Goal: Obtain resource: Obtain resource

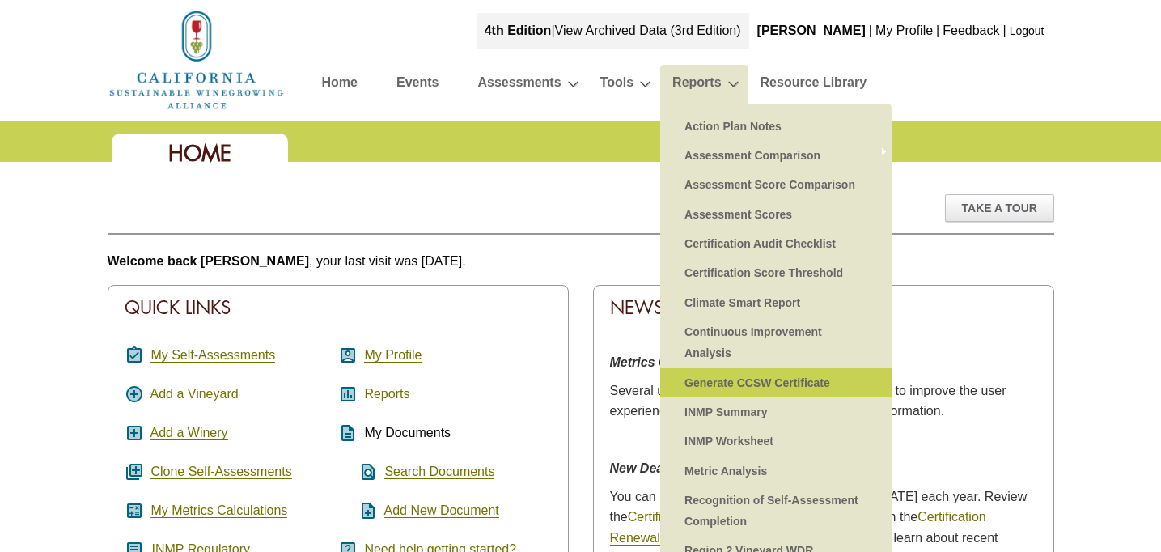
click at [767, 383] on link "Generate CCSW Certificate" at bounding box center [775, 382] width 199 height 29
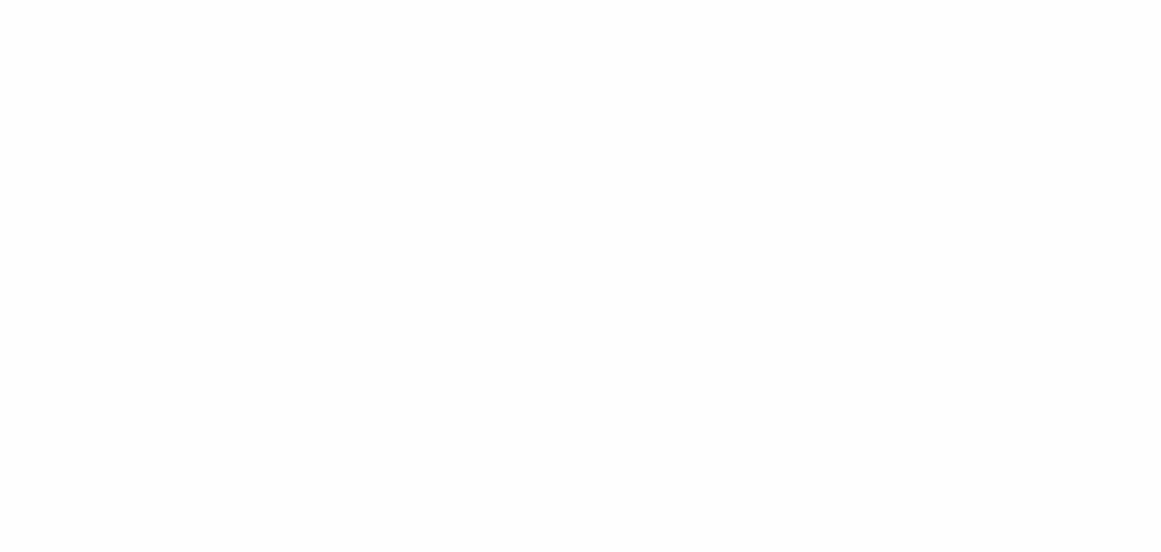
select select
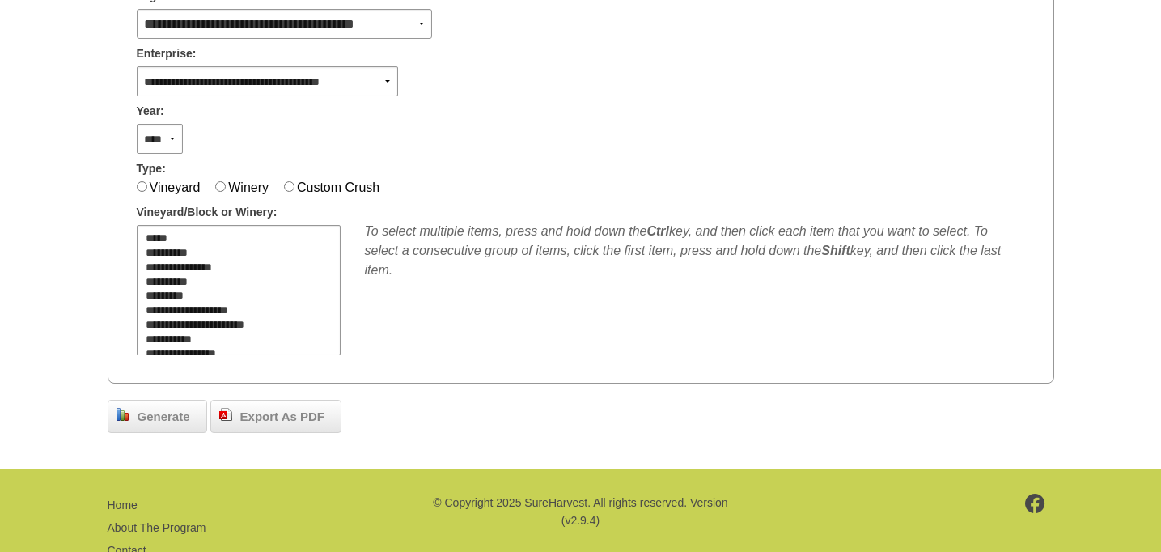
scroll to position [359, 0]
click at [153, 413] on span "Generate" at bounding box center [163, 418] width 69 height 19
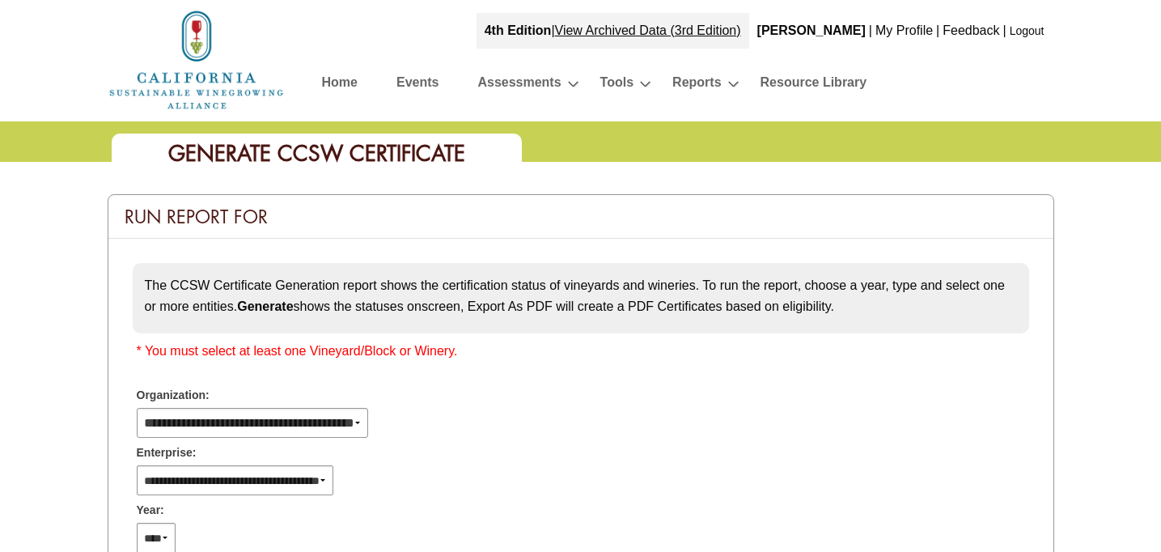
select select
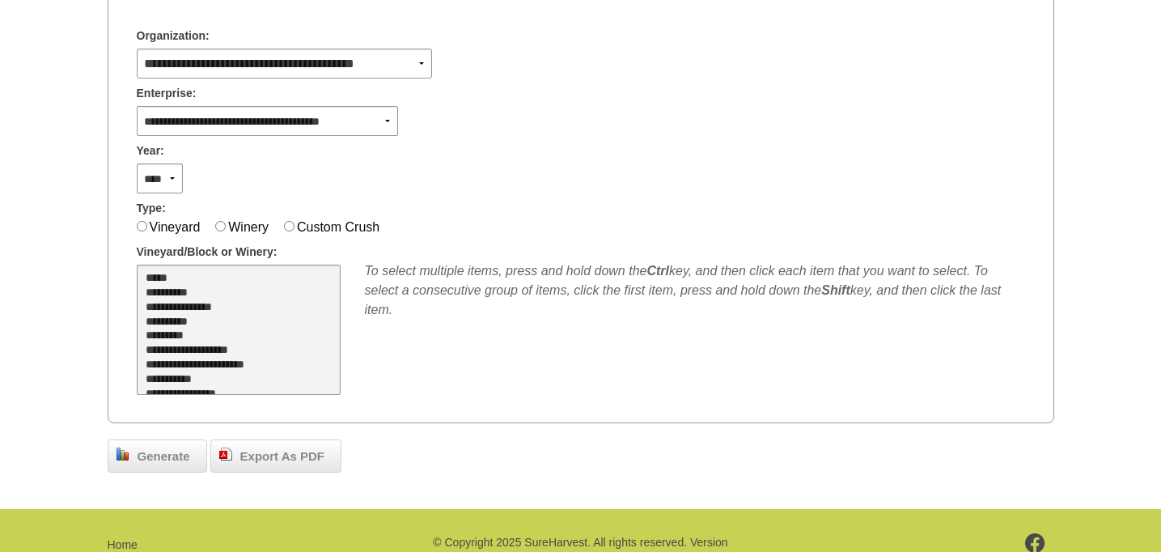
scroll to position [302, 0]
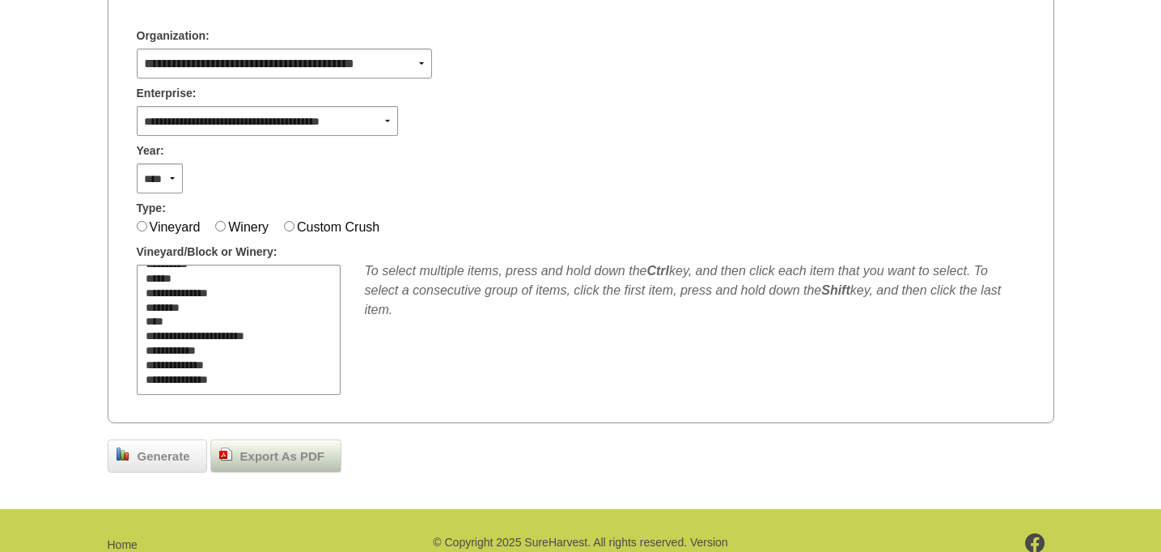
click at [280, 459] on span "Export As PDF" at bounding box center [282, 456] width 100 height 19
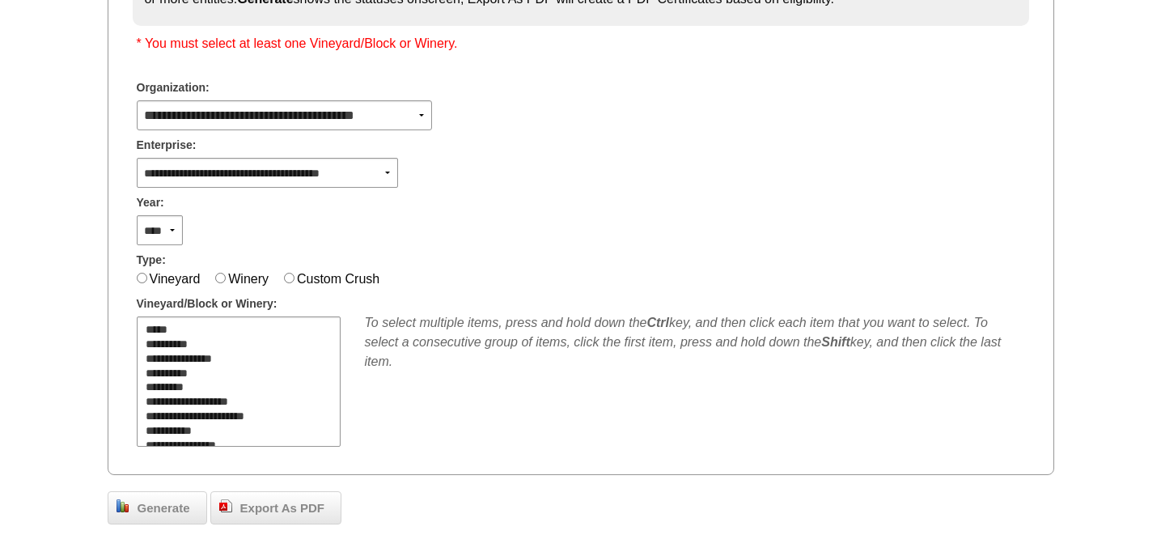
scroll to position [309, 0]
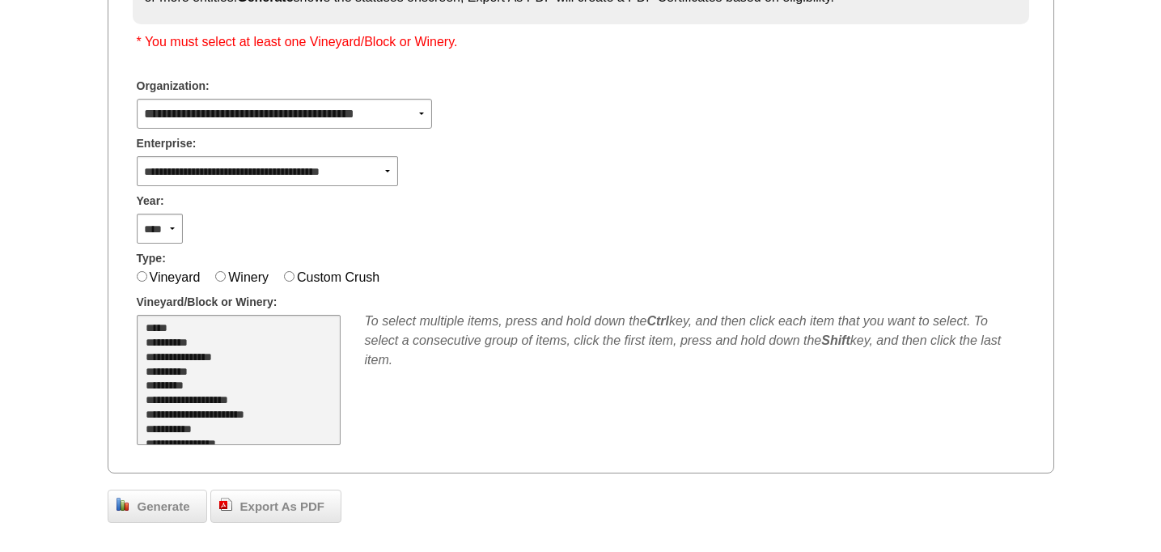
select select "**"
click at [160, 326] on option "*****" at bounding box center [235, 329] width 183 height 15
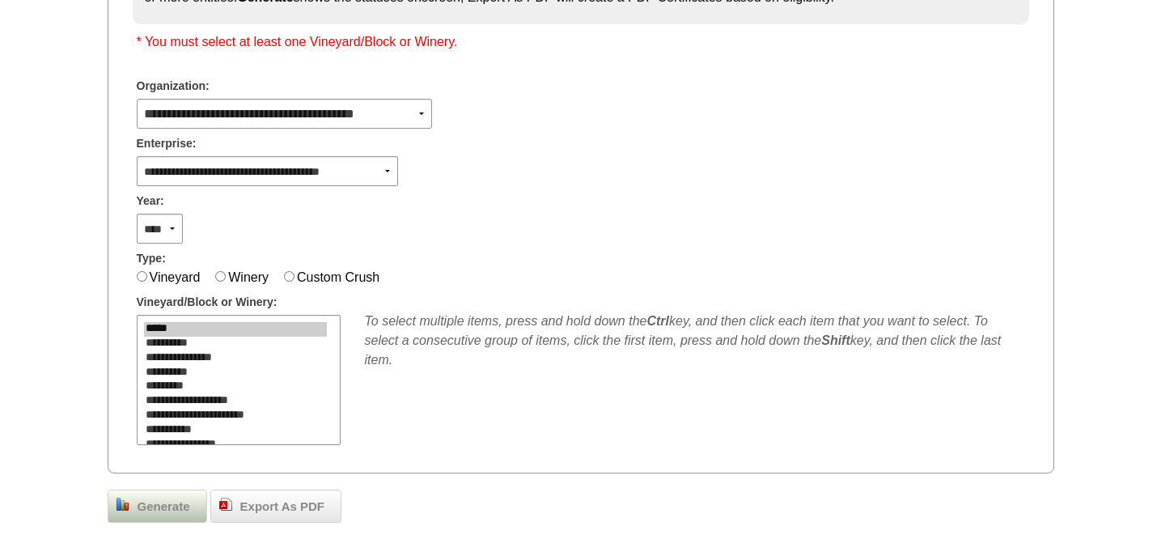
click at [169, 501] on span "Generate" at bounding box center [163, 506] width 69 height 19
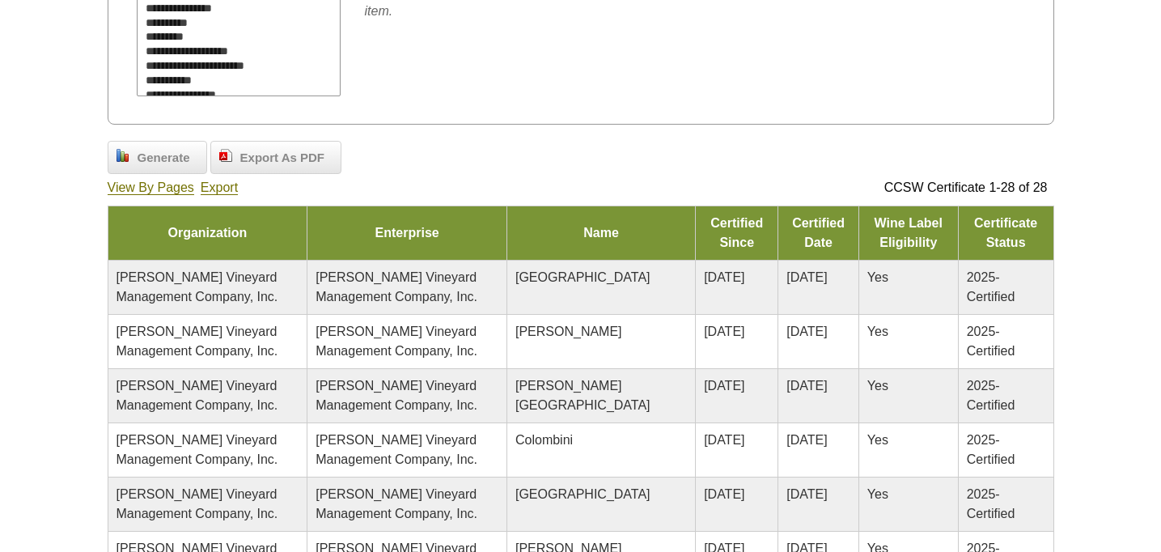
scroll to position [602, 0]
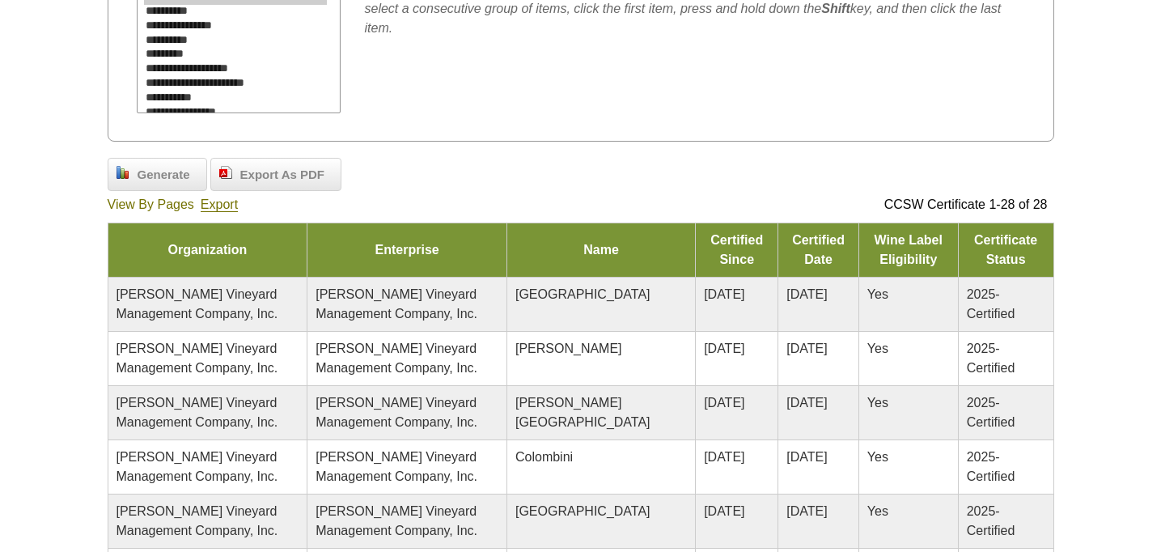
click at [158, 204] on link "View By Pages" at bounding box center [151, 204] width 87 height 15
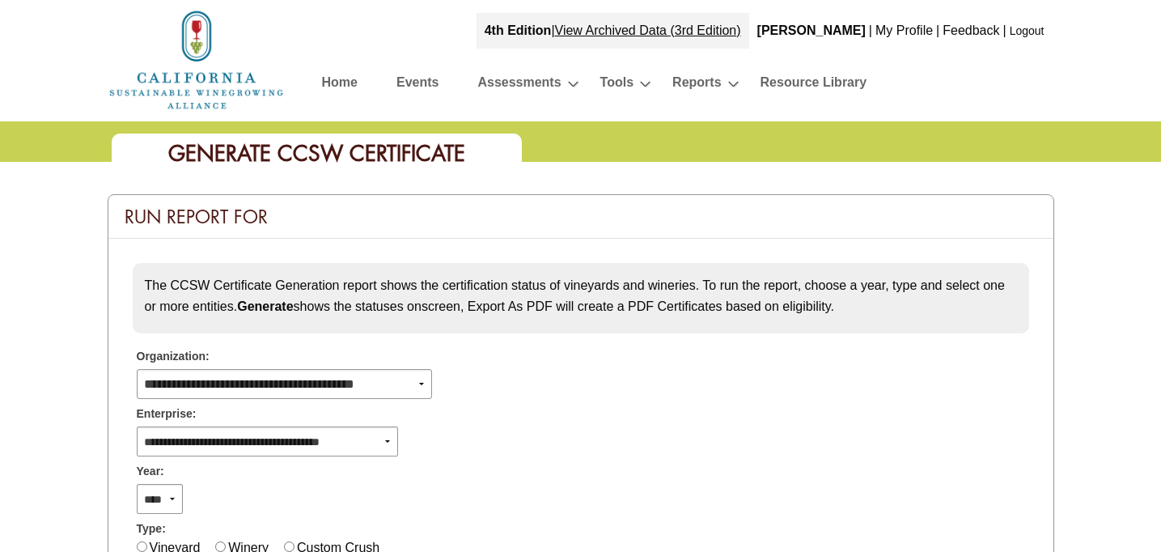
click at [158, 204] on div "Run Report For" at bounding box center [580, 217] width 945 height 44
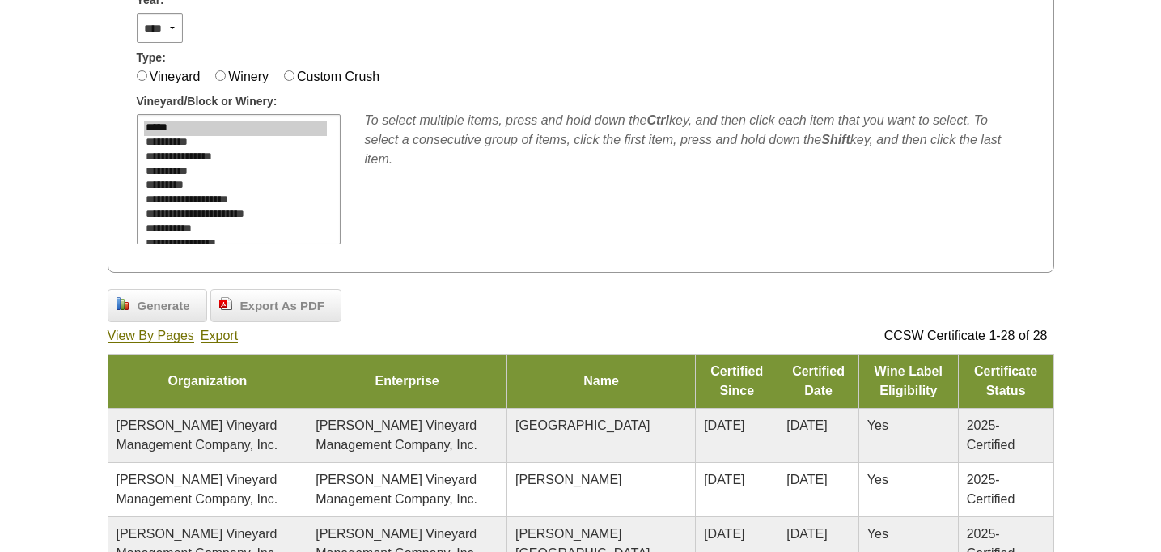
scroll to position [470, 0]
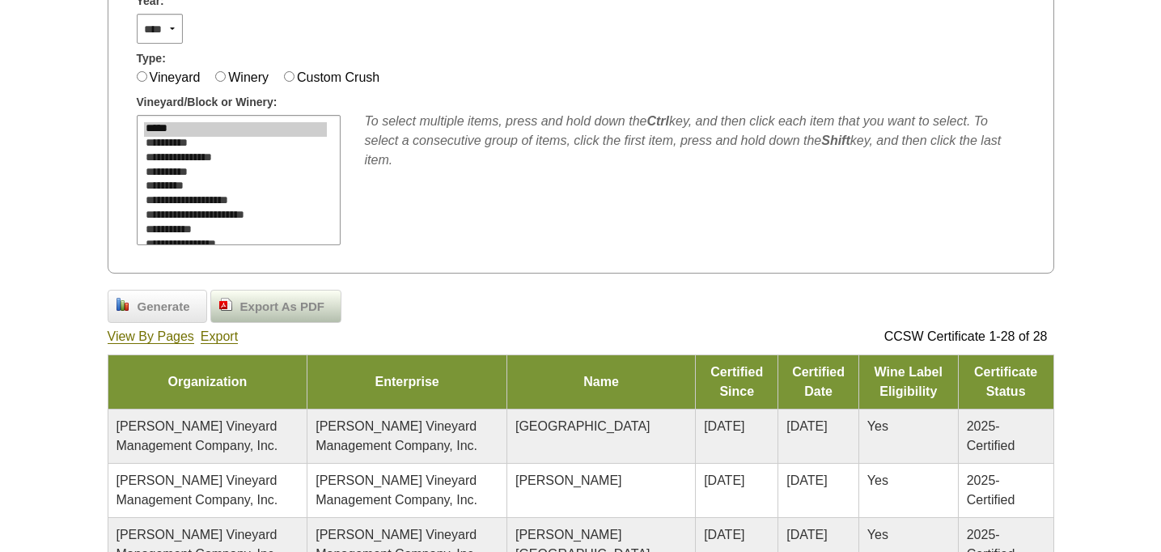
click at [280, 302] on span "Export As PDF" at bounding box center [282, 307] width 100 height 19
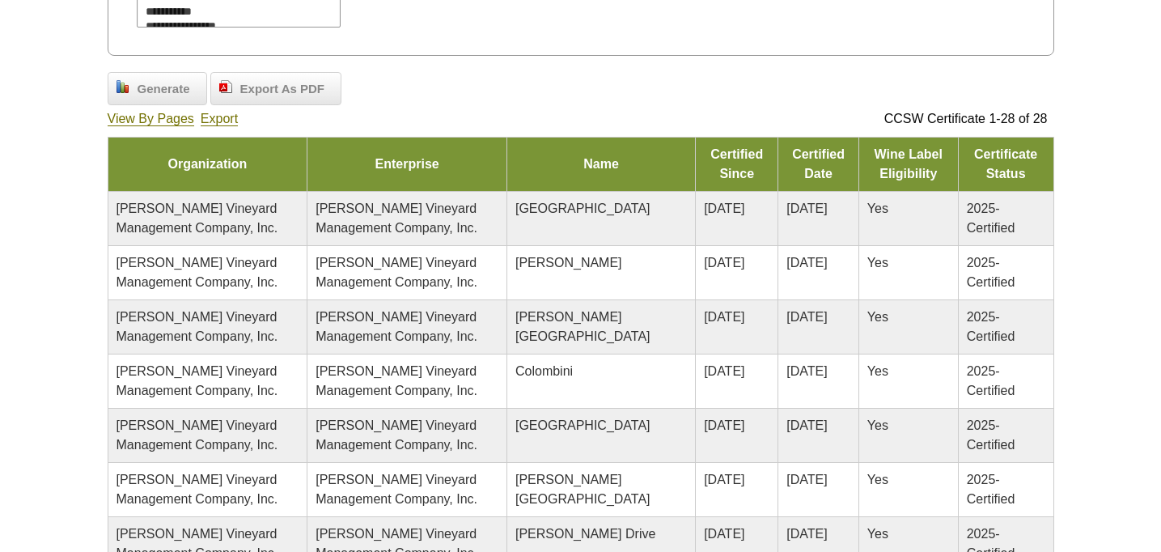
scroll to position [559, 0]
